Goal: Information Seeking & Learning: Check status

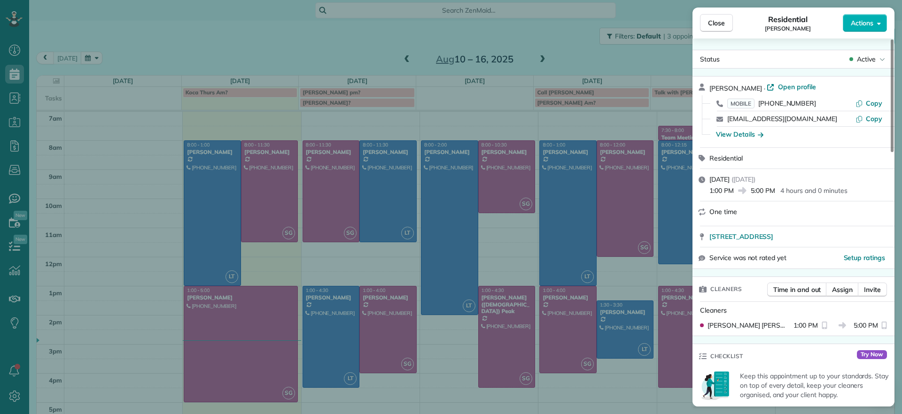
drag, startPoint x: 0, startPoint y: 0, endPoint x: 573, endPoint y: 51, distance: 575.1
click at [572, 51] on div "Close Residential [PERSON_NAME] Actions Status Active [PERSON_NAME] · Open prof…" at bounding box center [451, 207] width 902 height 414
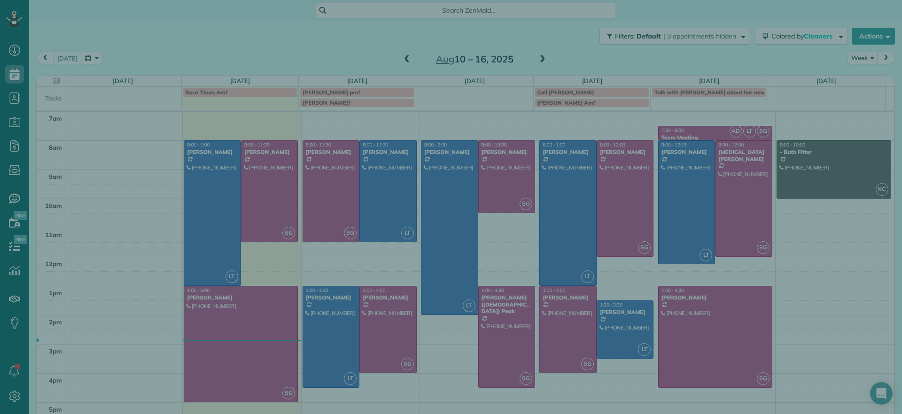
scroll to position [4, 4]
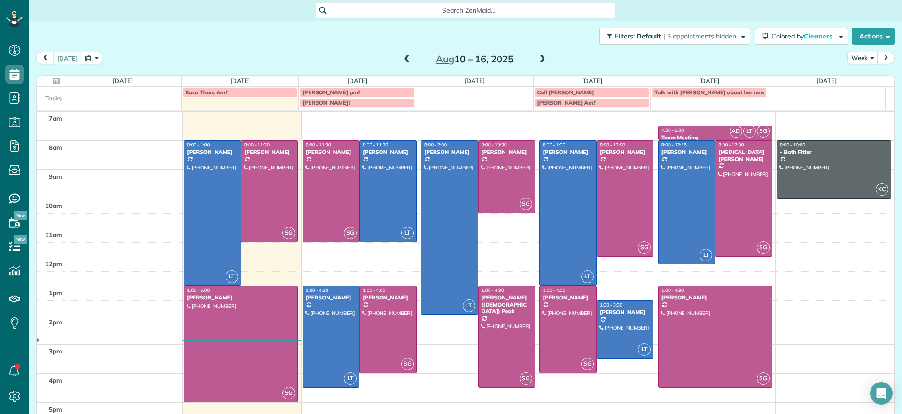
click at [537, 56] on span at bounding box center [542, 59] width 10 height 8
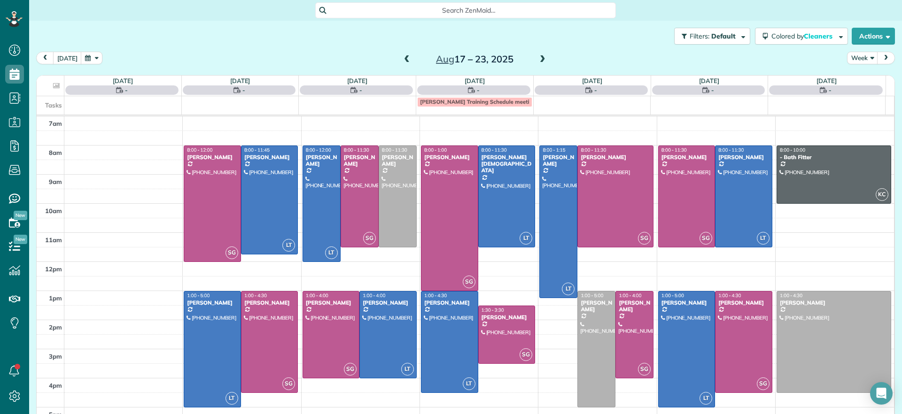
click at [537, 56] on span at bounding box center [542, 59] width 10 height 8
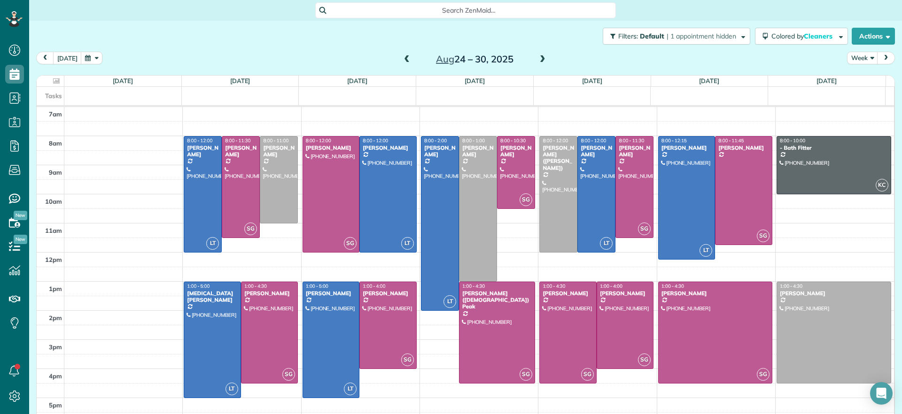
click at [537, 56] on span at bounding box center [542, 59] width 10 height 8
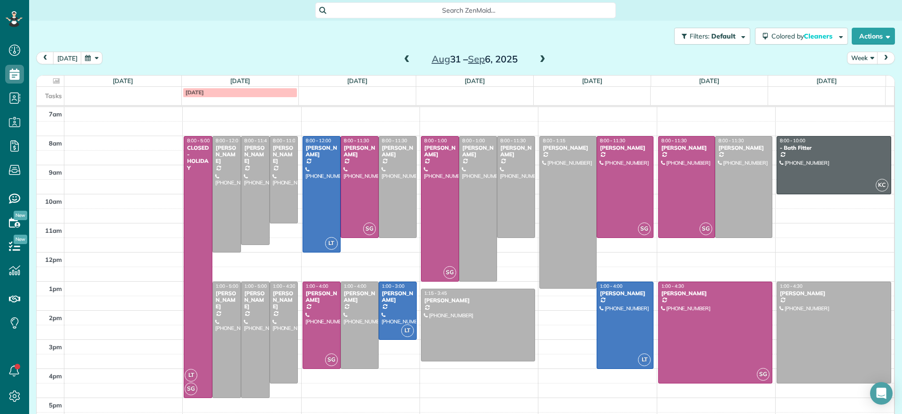
click at [537, 56] on span at bounding box center [542, 59] width 10 height 8
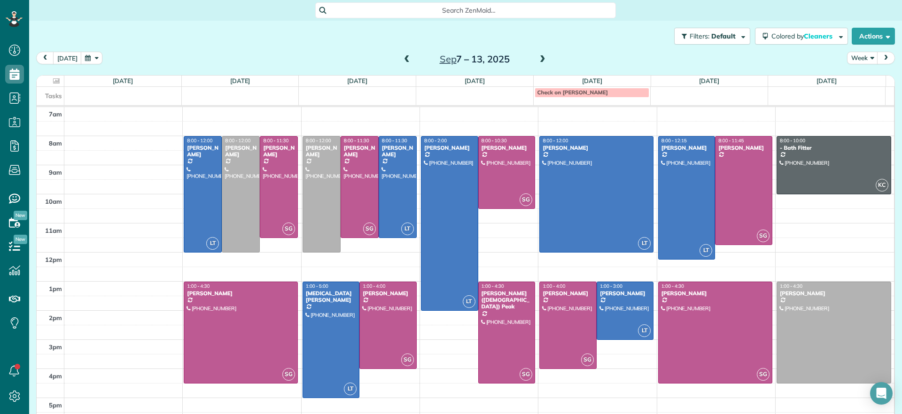
click at [465, 18] on div "Search ZenMaid…" at bounding box center [465, 10] width 301 height 16
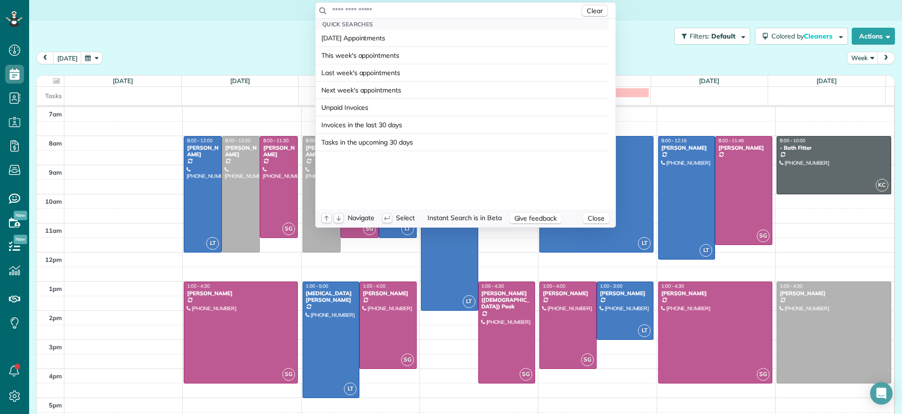
click at [465, 10] on input "text" at bounding box center [455, 10] width 248 height 9
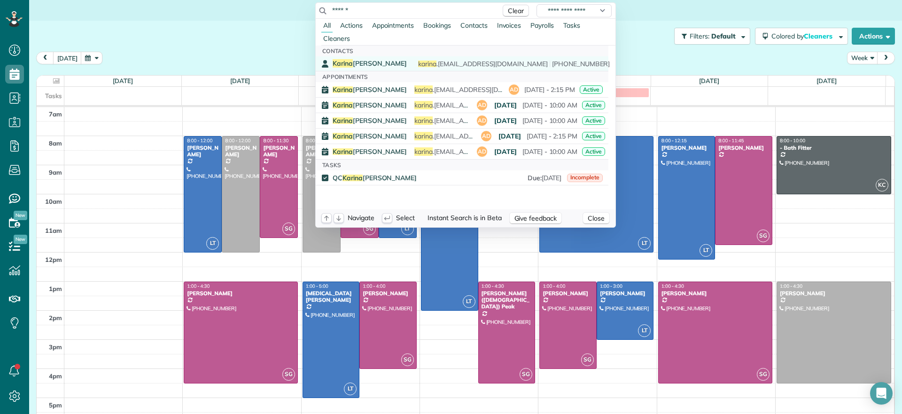
type input "******"
click at [394, 65] on div "[PERSON_NAME] [PERSON_NAME] .[EMAIL_ADDRESS][DOMAIN_NAME] [PHONE_NUMBER]" at bounding box center [468, 63] width 272 height 9
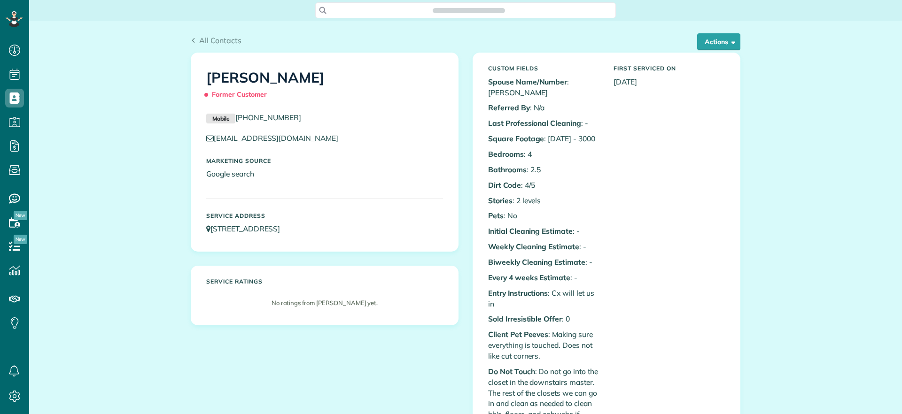
scroll to position [4, 4]
click at [730, 37] on button "Actions" at bounding box center [718, 41] width 43 height 17
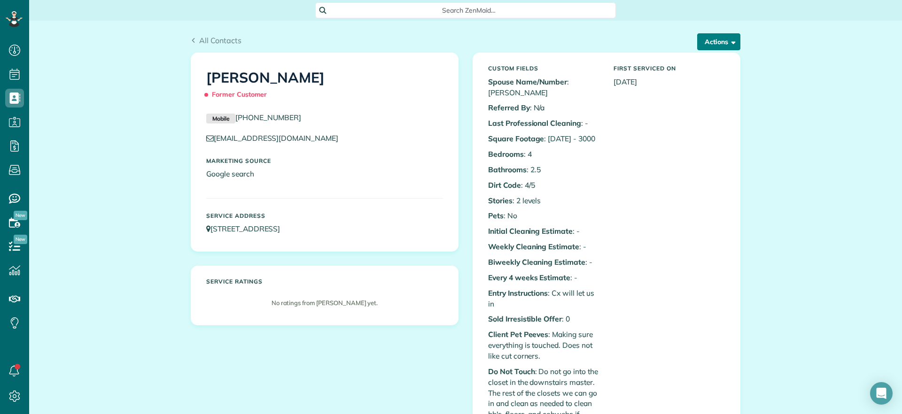
click at [719, 33] on button "Actions" at bounding box center [718, 41] width 43 height 17
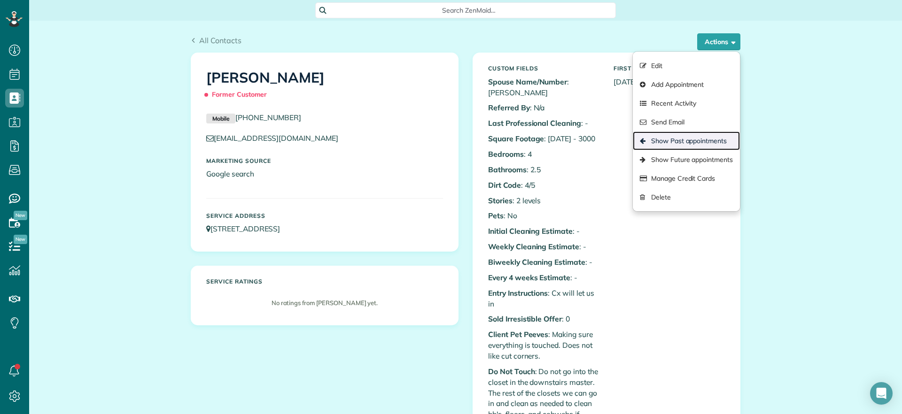
click at [687, 144] on link "Show Past appointments" at bounding box center [685, 140] width 107 height 19
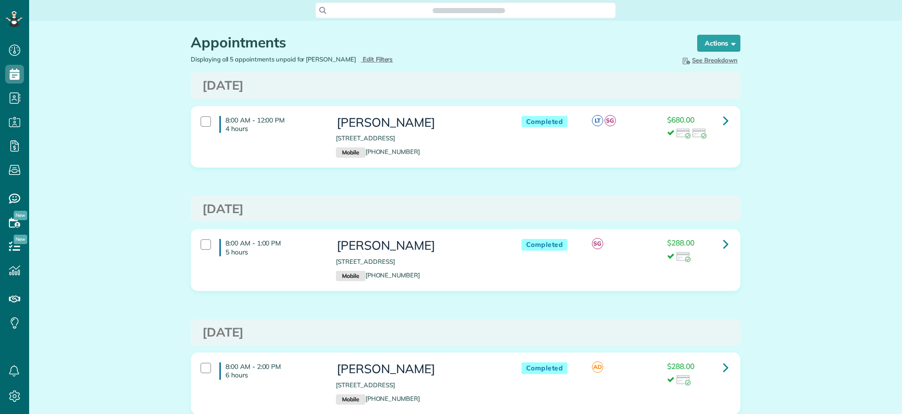
scroll to position [4, 4]
click at [249, 112] on div "8:00 AM - 12:00 PM 4 hours" at bounding box center [260, 124] width 135 height 26
click at [723, 121] on icon at bounding box center [726, 120] width 6 height 16
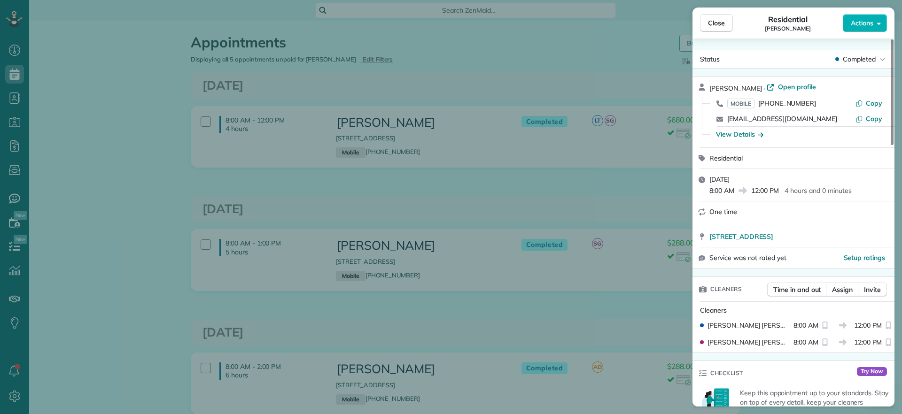
drag, startPoint x: 705, startPoint y: 239, endPoint x: 889, endPoint y: 232, distance: 184.2
click at [889, 232] on div "14230 Spyglass Hill Circle Chesterfield VA 23832" at bounding box center [793, 236] width 202 height 21
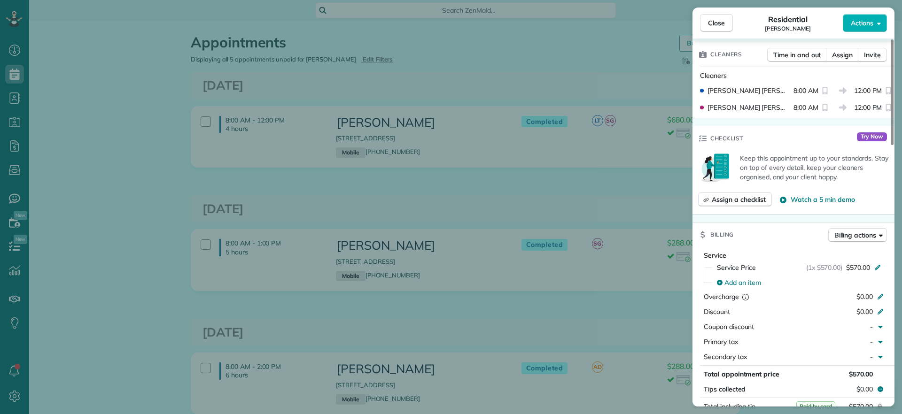
scroll to position [473, 0]
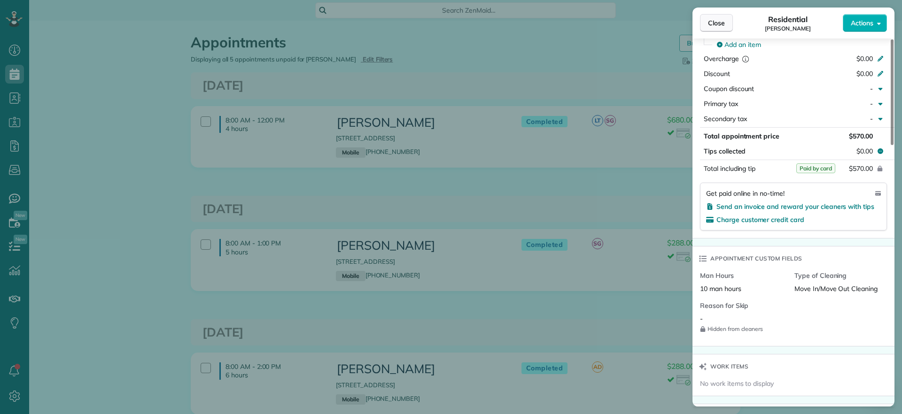
click at [707, 20] on button "Close" at bounding box center [716, 23] width 33 height 18
